Goal: Task Accomplishment & Management: Manage account settings

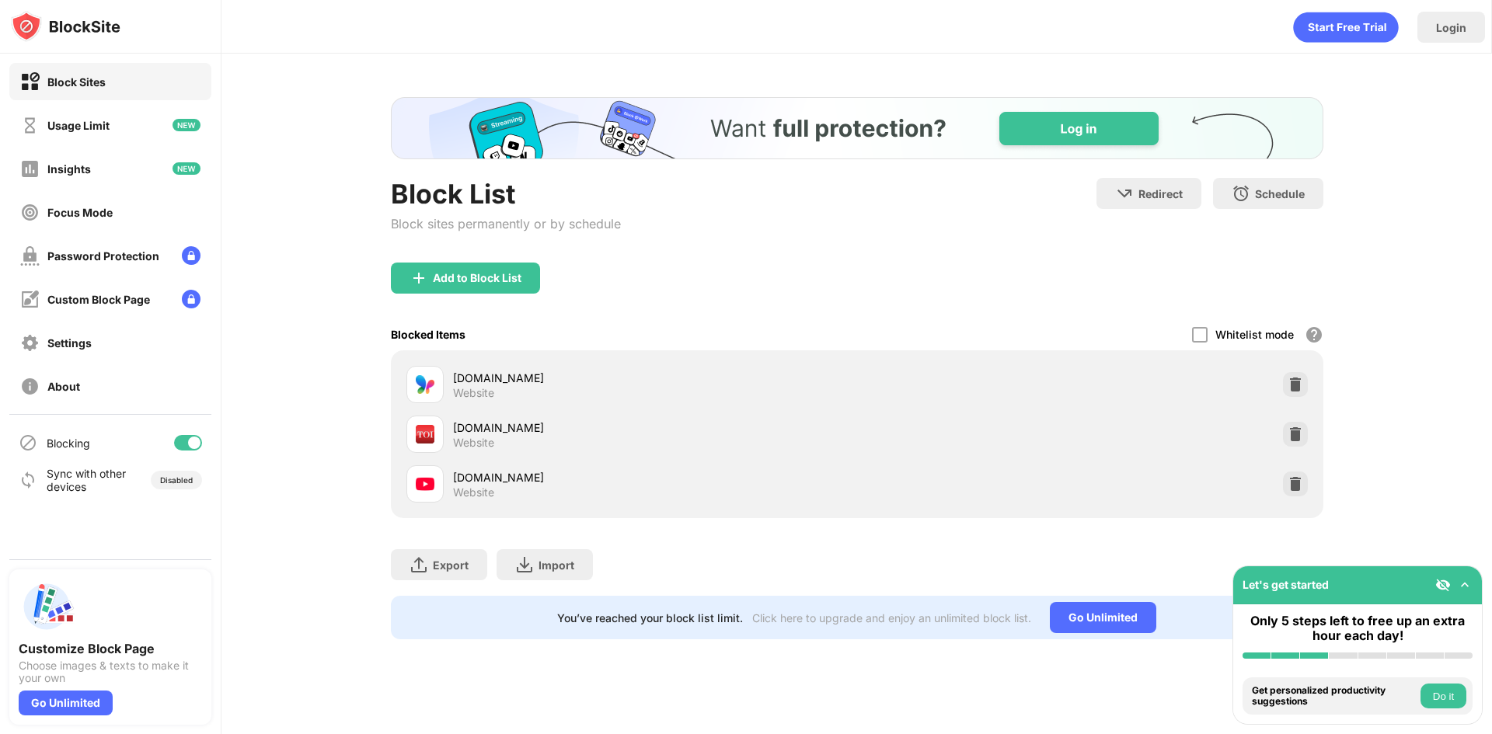
click at [1293, 481] on img at bounding box center [1295, 484] width 16 height 16
